Goal: Navigation & Orientation: Find specific page/section

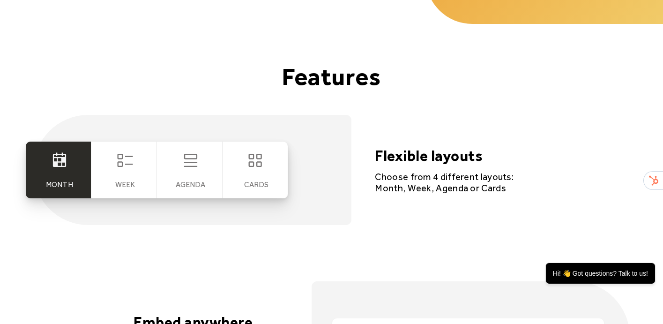
scroll to position [1710, 0]
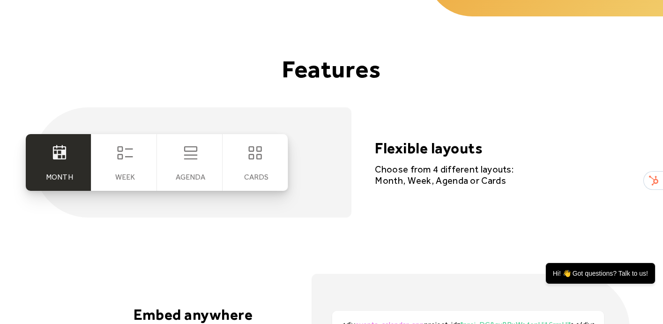
click at [128, 162] on icon at bounding box center [125, 152] width 19 height 19
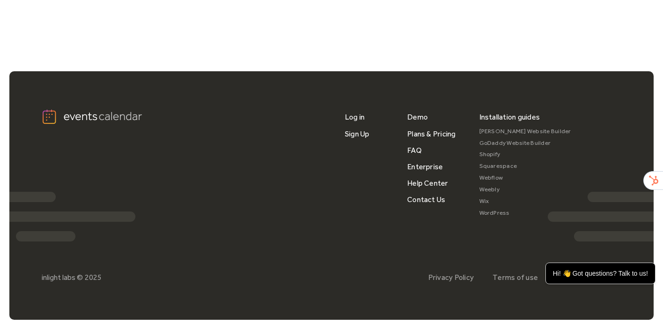
scroll to position [3182, 0]
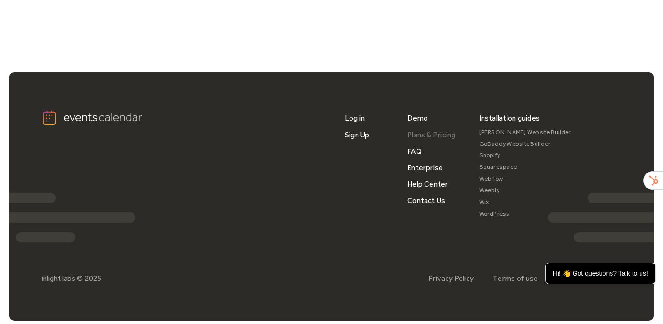
click at [433, 137] on link "Plans & Pricing" at bounding box center [431, 134] width 49 height 16
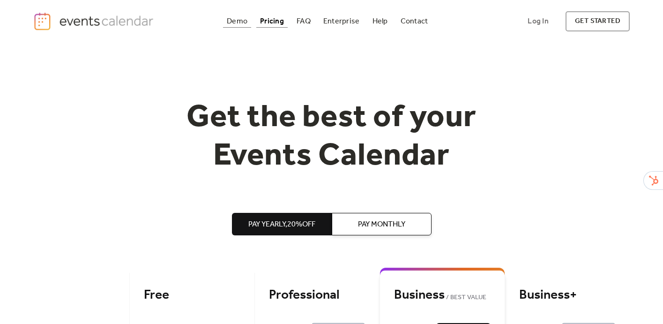
click at [239, 19] on div "Demo" at bounding box center [237, 21] width 21 height 5
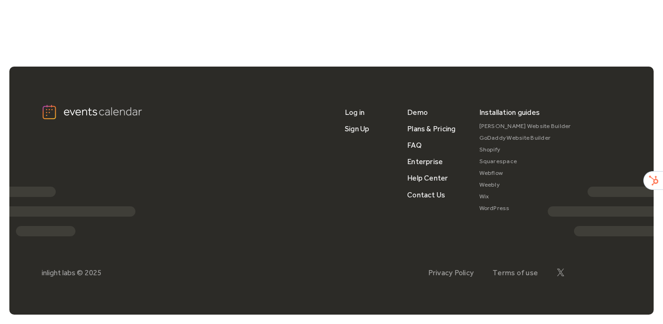
scroll to position [808, 0]
click at [415, 146] on link "FAQ" at bounding box center [414, 145] width 15 height 16
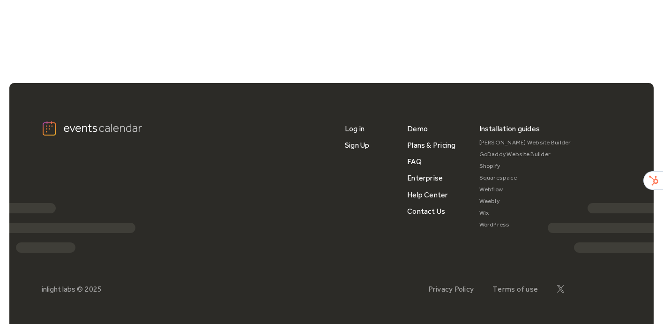
scroll to position [1289, 0]
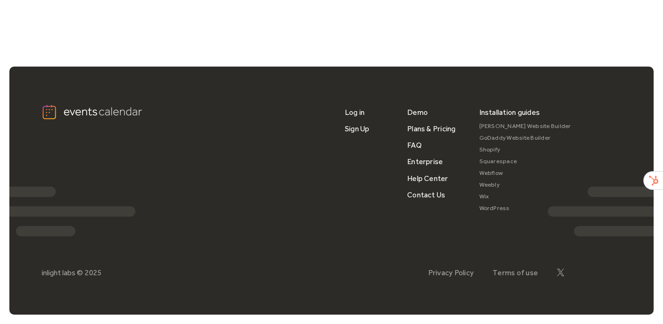
click at [109, 108] on img at bounding box center [93, 112] width 103 height 16
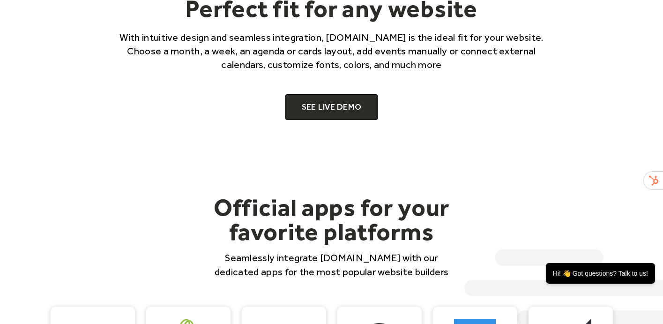
scroll to position [629, 0]
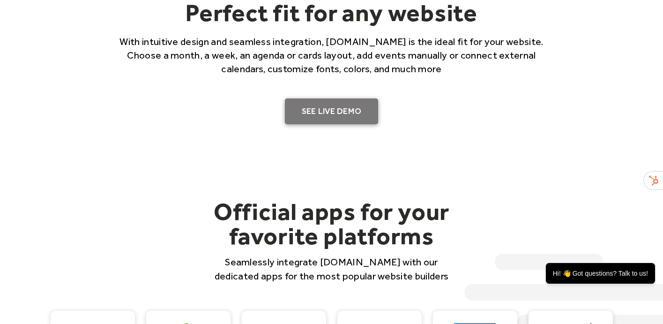
click at [330, 111] on link "SEE LIVE DEMO" at bounding box center [332, 111] width 94 height 26
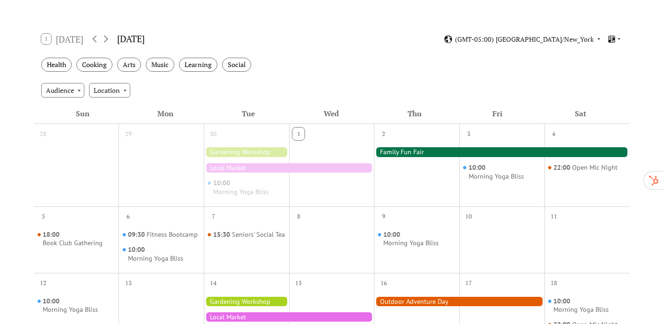
scroll to position [130, 0]
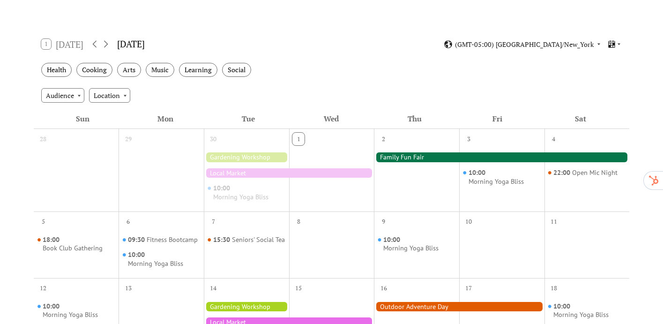
click at [219, 140] on div "30" at bounding box center [213, 139] width 12 height 12
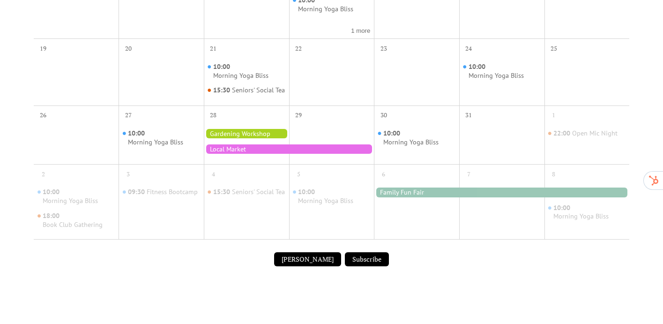
scroll to position [461, 0]
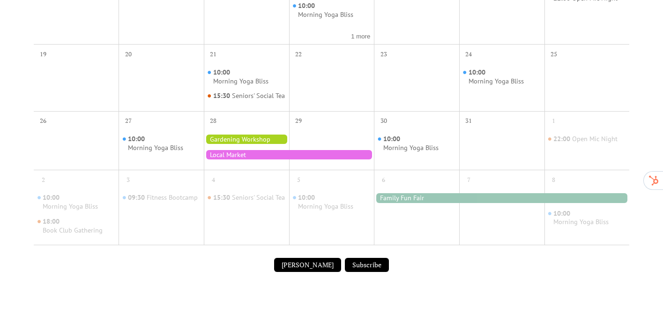
click at [216, 140] on div at bounding box center [246, 147] width 85 height 37
click at [233, 159] on div at bounding box center [289, 154] width 170 height 9
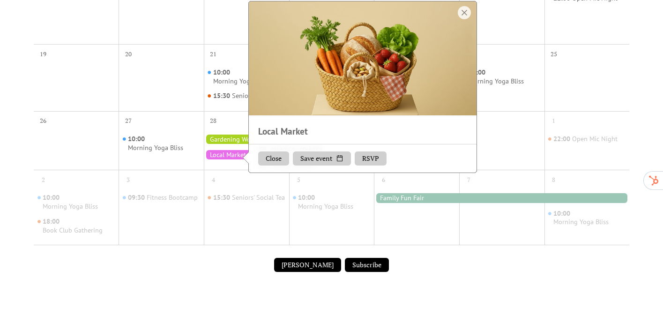
click at [223, 182] on div "4" at bounding box center [246, 179] width 85 height 18
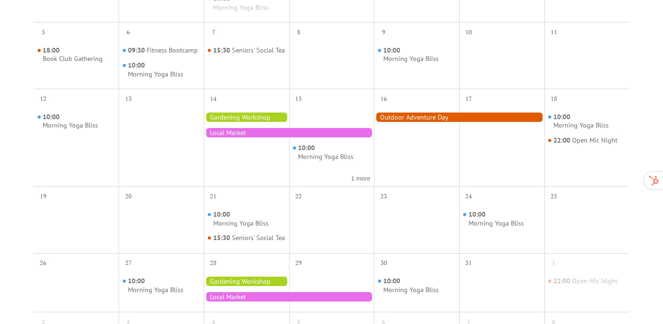
scroll to position [318, 0]
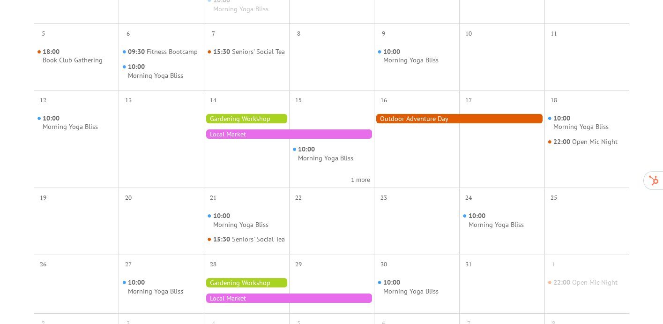
click at [401, 118] on div at bounding box center [459, 118] width 170 height 9
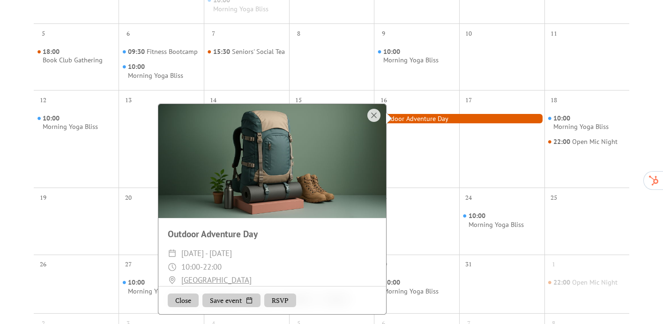
click at [401, 118] on div at bounding box center [459, 118] width 170 height 9
click at [372, 119] on div at bounding box center [373, 115] width 13 height 13
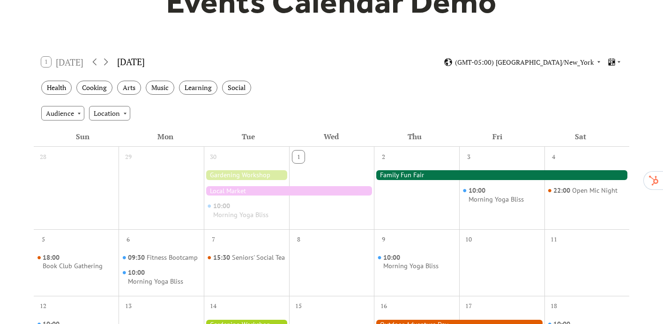
scroll to position [112, 0]
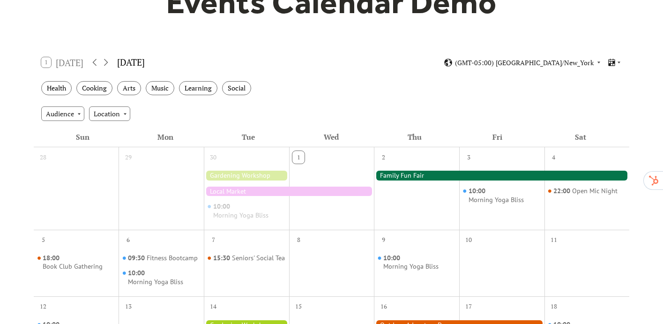
click at [428, 174] on div at bounding box center [501, 174] width 255 height 9
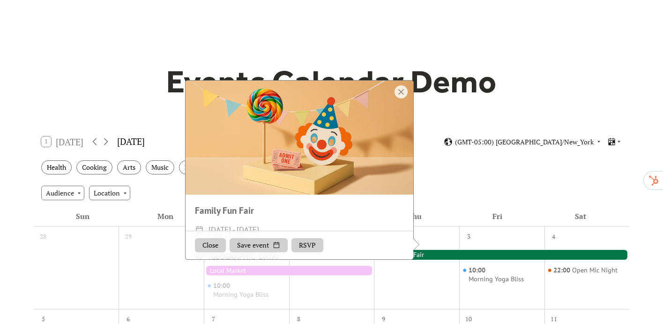
scroll to position [26, 0]
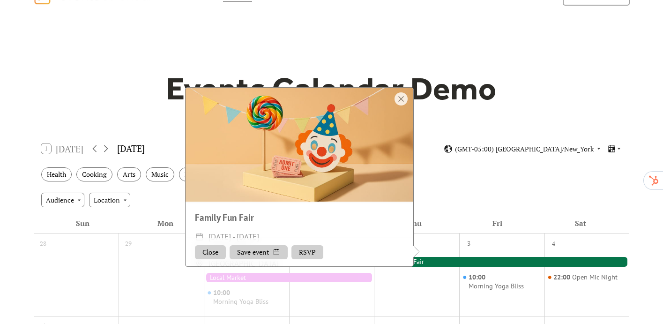
click at [294, 140] on div at bounding box center [299, 145] width 228 height 114
click at [402, 105] on div at bounding box center [400, 98] width 13 height 13
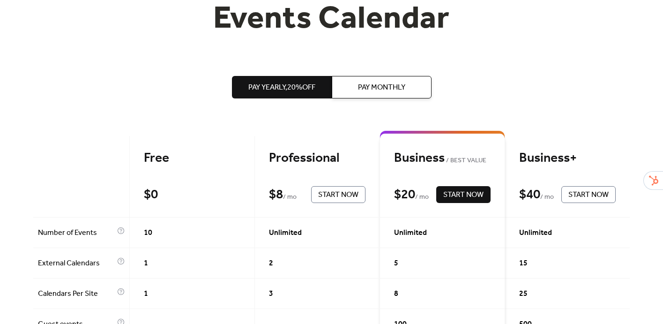
scroll to position [43, 0]
